Goal: Book appointment/travel/reservation

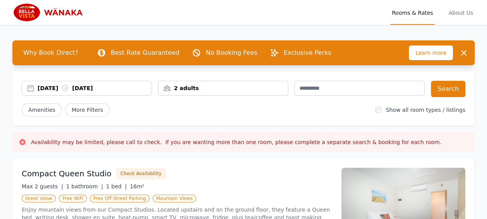
click at [224, 88] on div "2 adults" at bounding box center [223, 88] width 129 height 8
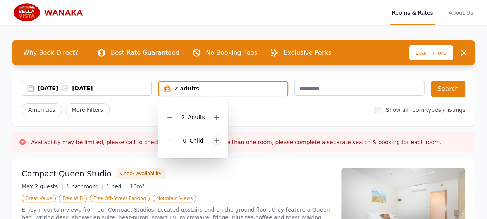
click at [214, 140] on icon at bounding box center [217, 140] width 6 height 6
click at [276, 111] on div "Amenities More Filters" at bounding box center [195, 109] width 347 height 13
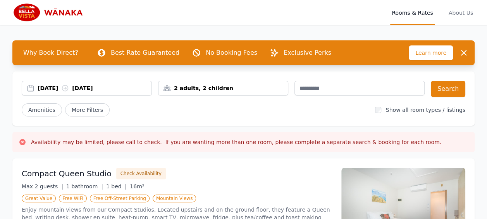
click at [33, 88] on div "[DATE] [DATE]" at bounding box center [86, 88] width 129 height 8
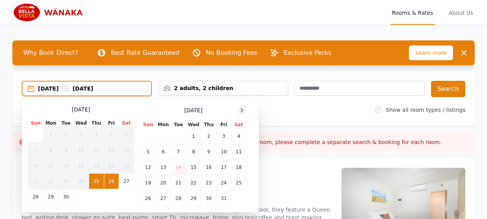
click at [239, 109] on icon at bounding box center [242, 110] width 6 height 6
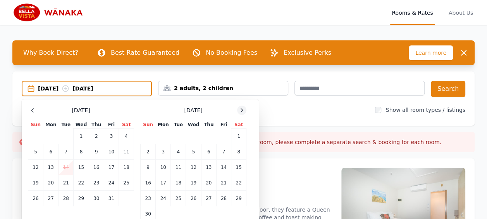
click at [239, 109] on icon at bounding box center [242, 110] width 6 height 6
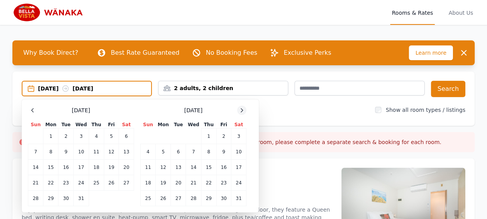
click at [239, 109] on icon at bounding box center [242, 110] width 6 height 6
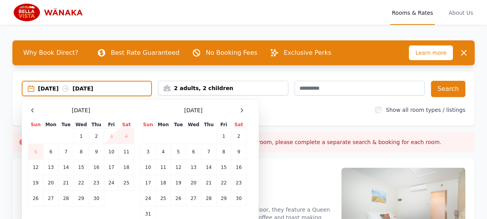
click at [113, 136] on td "3" at bounding box center [111, 136] width 15 height 16
click at [128, 136] on td "4" at bounding box center [126, 136] width 15 height 16
click at [287, 102] on div "[DATE] [DATE] Select Dates [DATE] Sun Mon Tue Wed Thu Fri Sat 1 2 3 4 5 6 7 8 9…" at bounding box center [243, 98] width 462 height 54
